Goal: Obtain resource: Download file/media

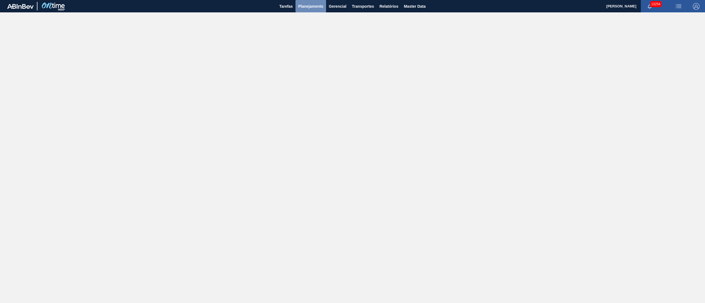
click at [321, 8] on span "Planejamento" at bounding box center [310, 6] width 25 height 7
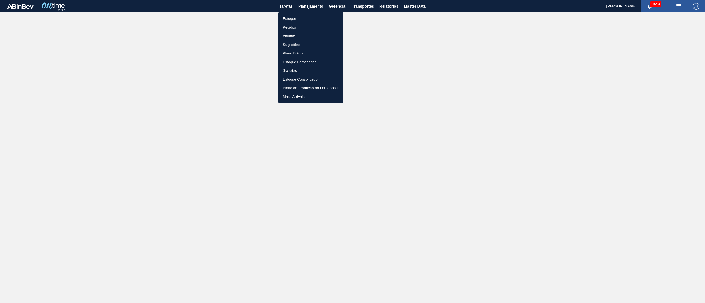
click at [389, 6] on div at bounding box center [352, 151] width 705 height 303
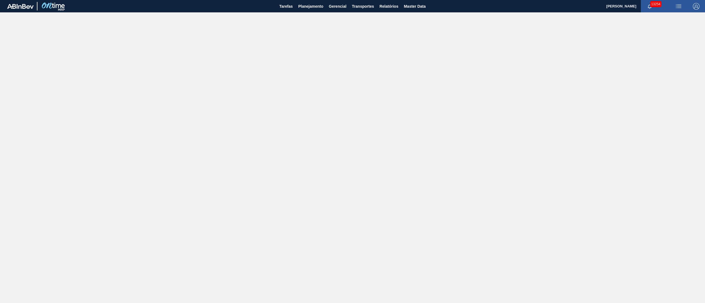
click at [389, 6] on div "Estoque Pedidos Volume Sugestões Plano Diário Estoque Fornecedor Garrafas Estoq…" at bounding box center [352, 151] width 705 height 303
click at [389, 7] on span "Relatórios" at bounding box center [388, 6] width 19 height 7
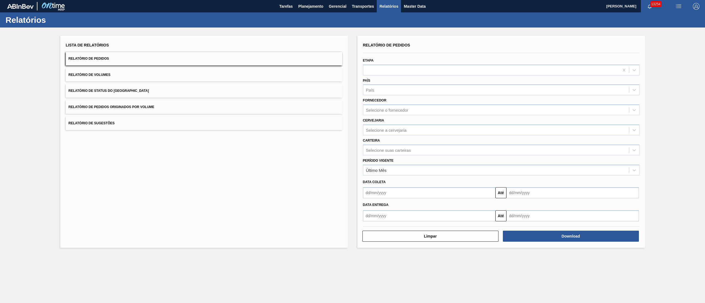
click at [138, 104] on button "Relatório de Pedidos Originados por Volume" at bounding box center [204, 106] width 276 height 13
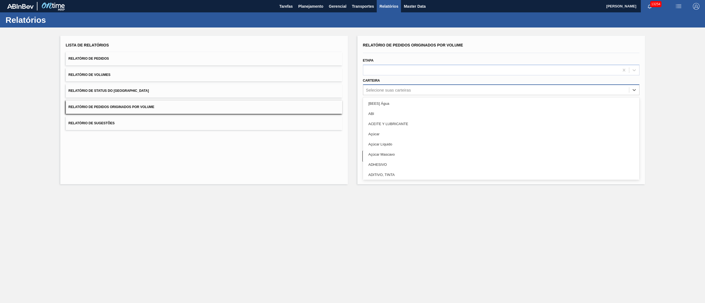
click at [398, 90] on div "Selecione suas carteiras" at bounding box center [388, 90] width 45 height 5
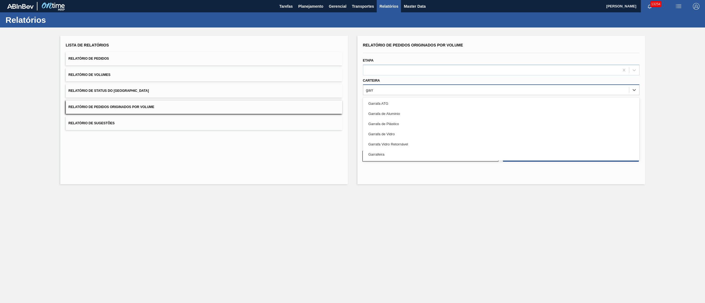
type input "garra"
click at [392, 134] on div "Garrafa de Vidro" at bounding box center [501, 134] width 276 height 10
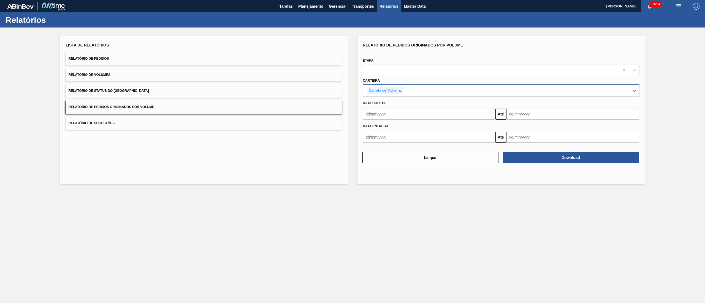
click at [386, 117] on input "text" at bounding box center [429, 114] width 132 height 11
click at [395, 143] on div "1" at bounding box center [395, 144] width 7 height 7
type input "[DATE]"
click at [526, 113] on input "text" at bounding box center [572, 114] width 132 height 11
click at [556, 183] on div "31" at bounding box center [556, 180] width 7 height 7
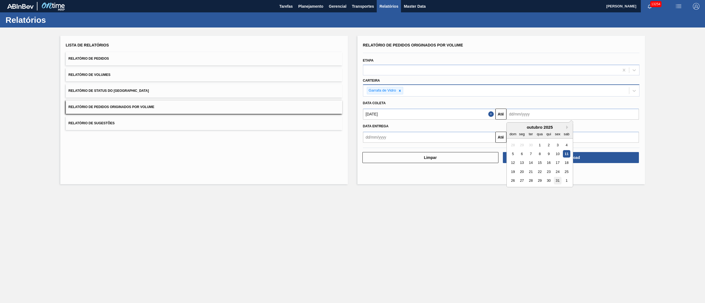
type input "[DATE]"
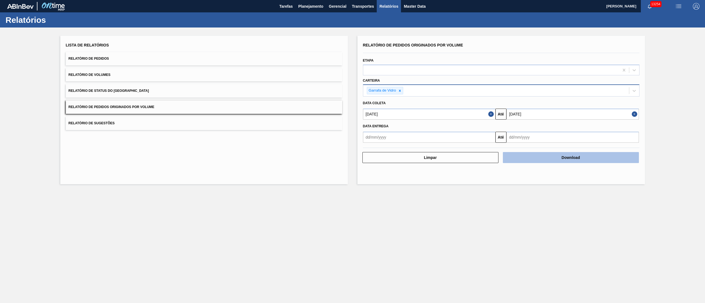
click at [573, 157] on button "Download" at bounding box center [571, 157] width 136 height 11
